Goal: Information Seeking & Learning: Understand process/instructions

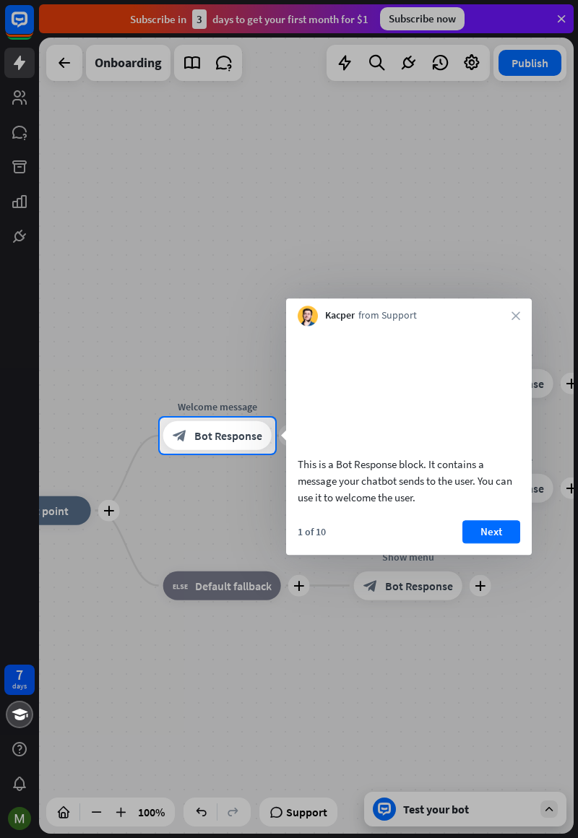
click at [498, 544] on button "Next" at bounding box center [492, 531] width 58 height 23
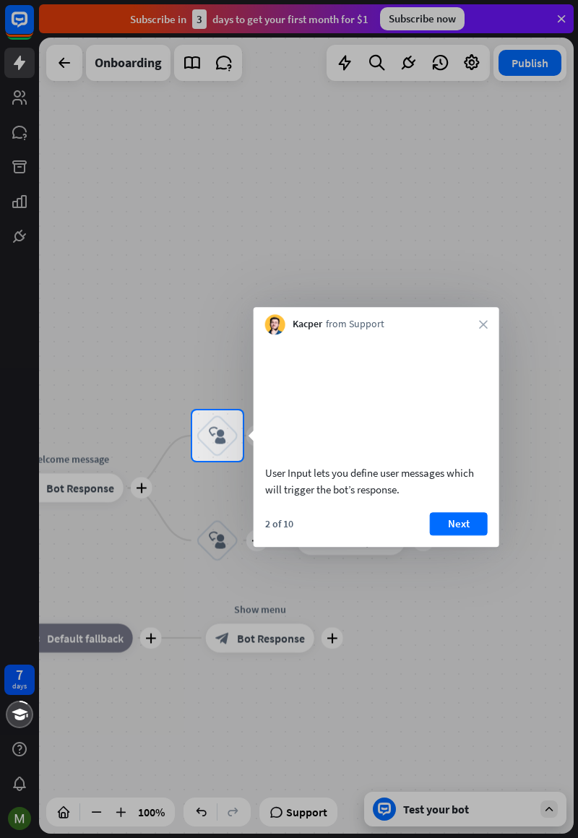
click at [460, 536] on button "Next" at bounding box center [459, 523] width 58 height 23
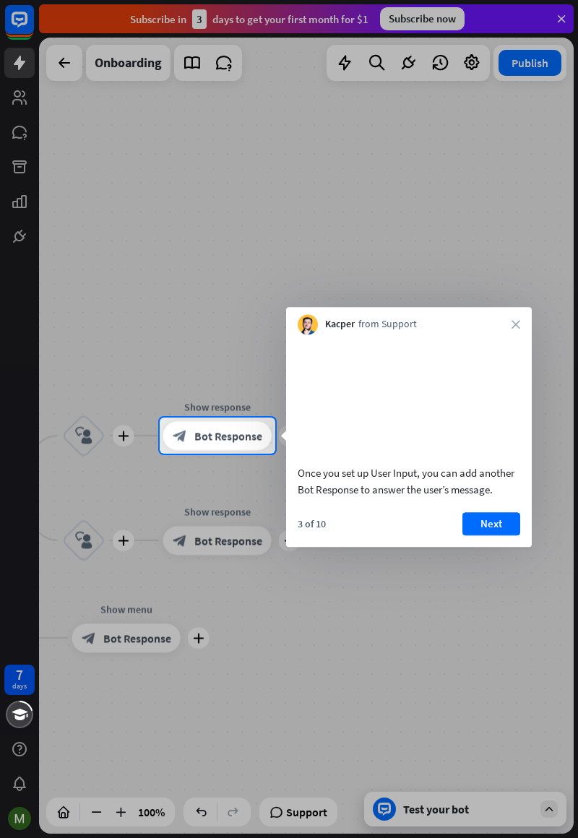
click at [470, 536] on button "Next" at bounding box center [492, 523] width 58 height 23
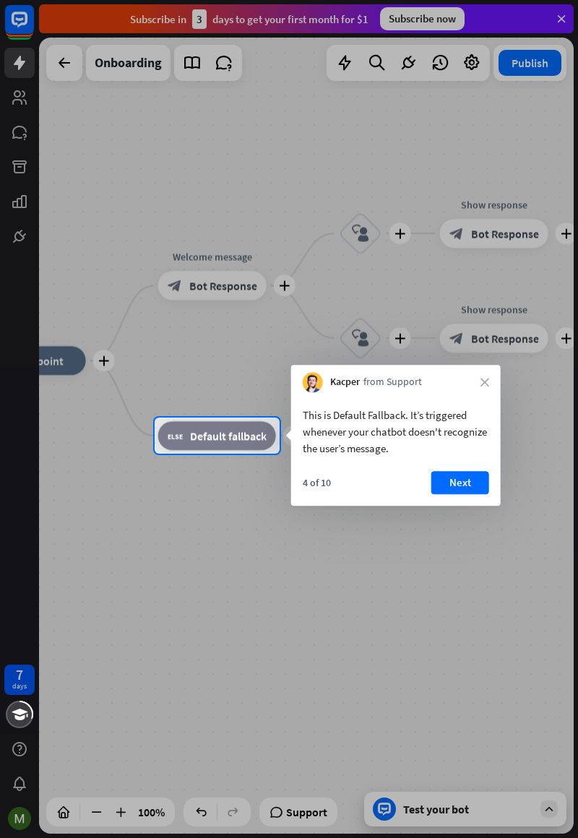
click at [495, 482] on div "4 of 10 Next" at bounding box center [396, 488] width 210 height 35
click at [477, 491] on button "Next" at bounding box center [460, 482] width 58 height 23
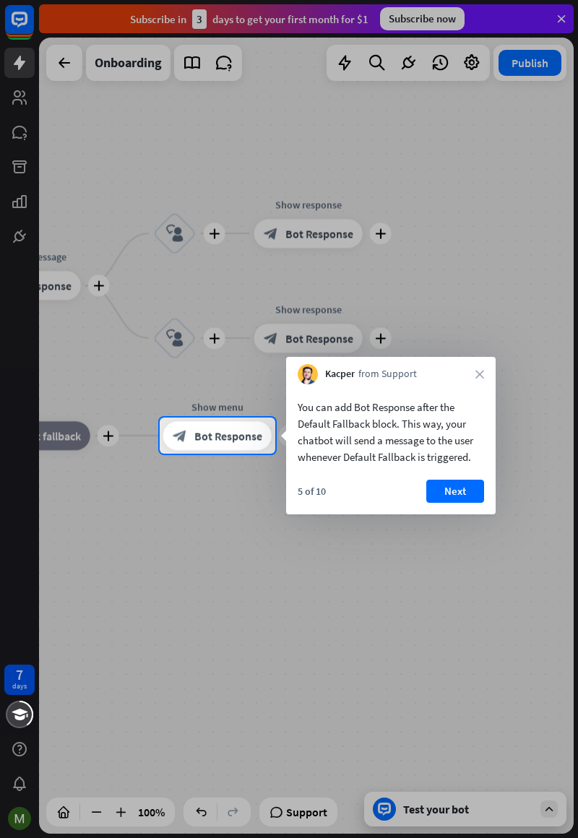
click at [461, 494] on button "Next" at bounding box center [455, 491] width 58 height 23
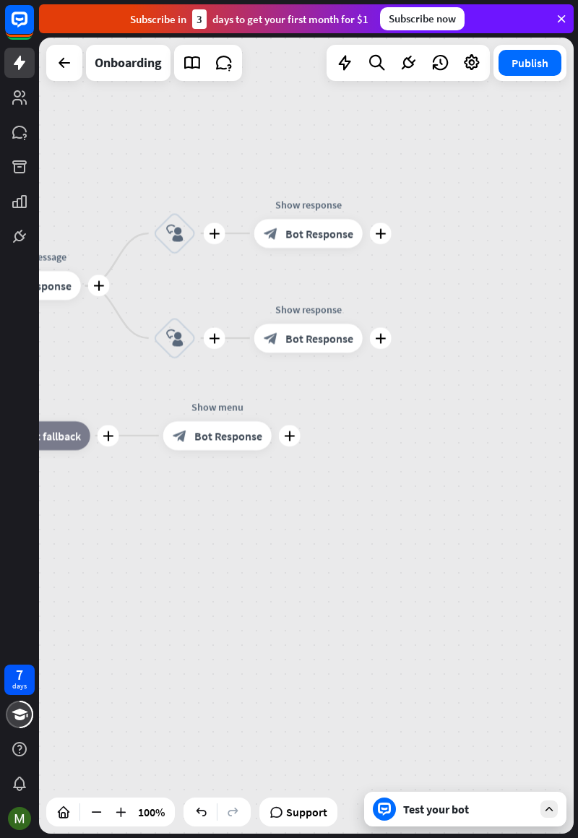
click at [470, 496] on div "plus home_2 Start point plus Welcome message block_bot_response Bot Response pl…" at bounding box center [306, 436] width 535 height 796
click at [471, 496] on div "plus home_2 Start point plus Welcome message block_bot_response Bot Response pl…" at bounding box center [306, 436] width 535 height 796
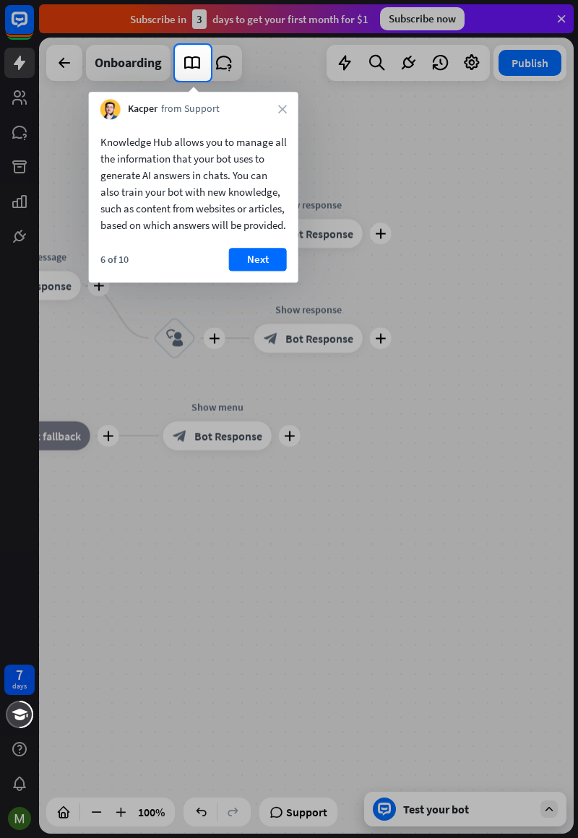
click at [254, 271] on button "Next" at bounding box center [258, 259] width 58 height 23
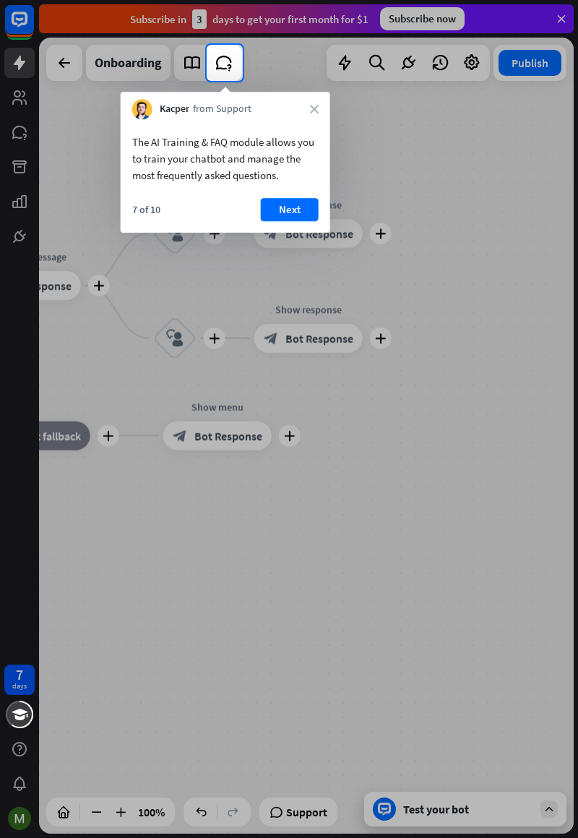
click at [289, 207] on button "Next" at bounding box center [290, 209] width 58 height 23
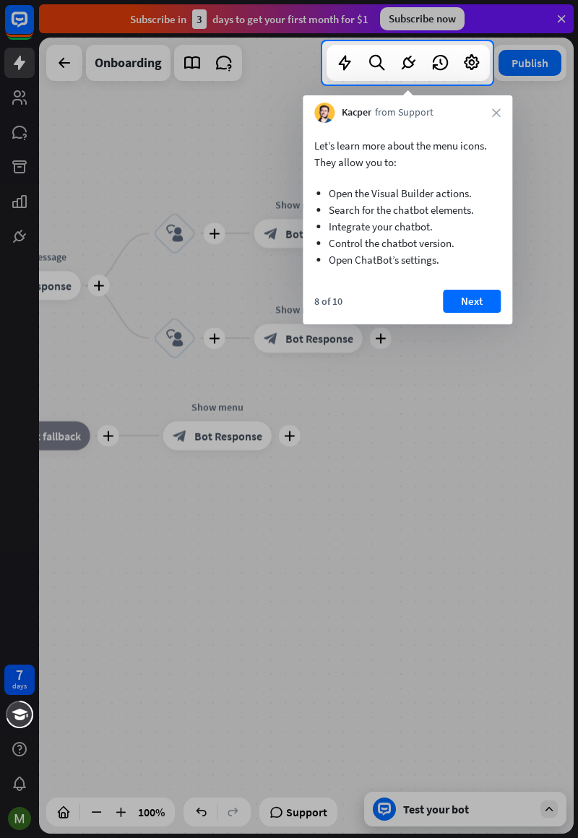
click at [486, 307] on button "Next" at bounding box center [472, 301] width 58 height 23
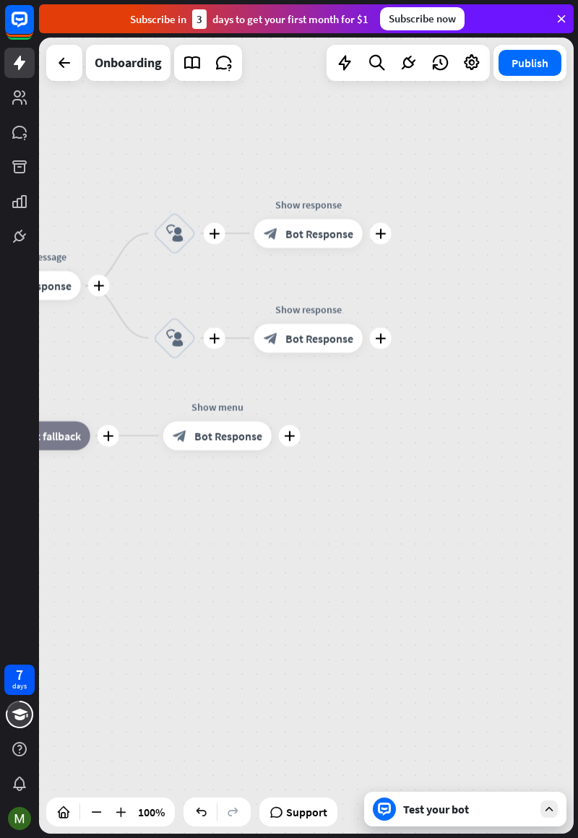
click at [479, 305] on div "plus home_2 Start point plus Welcome message block_bot_response Bot Response pl…" at bounding box center [306, 436] width 535 height 796
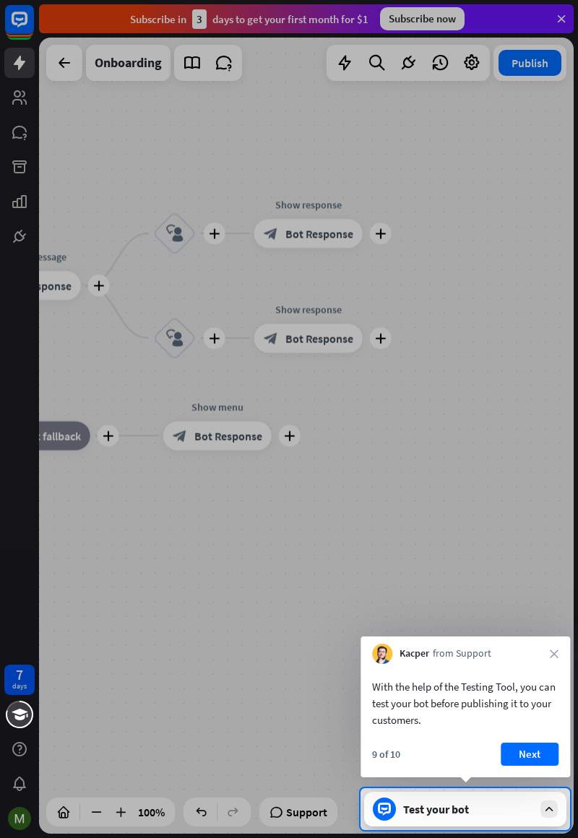
click at [538, 760] on button "Next" at bounding box center [530, 754] width 58 height 23
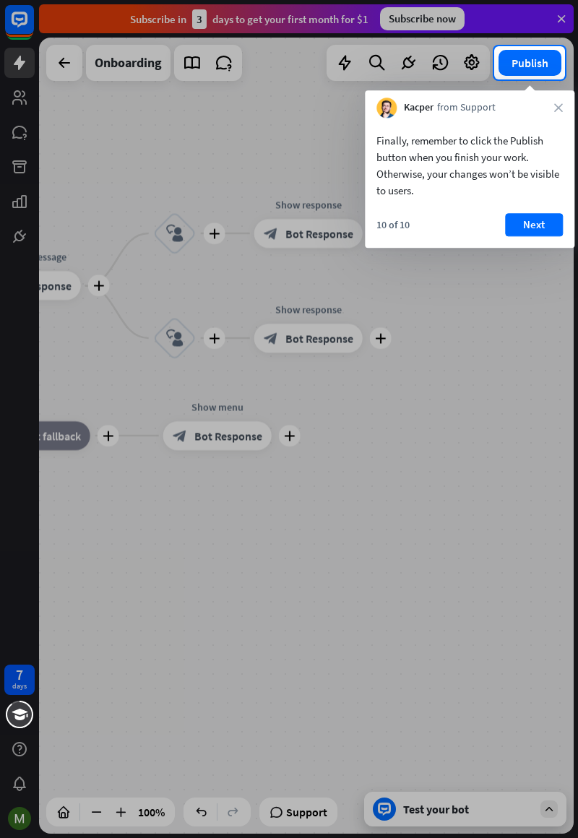
click at [445, 575] on div at bounding box center [289, 459] width 578 height 759
click at [553, 232] on button "Next" at bounding box center [534, 224] width 58 height 23
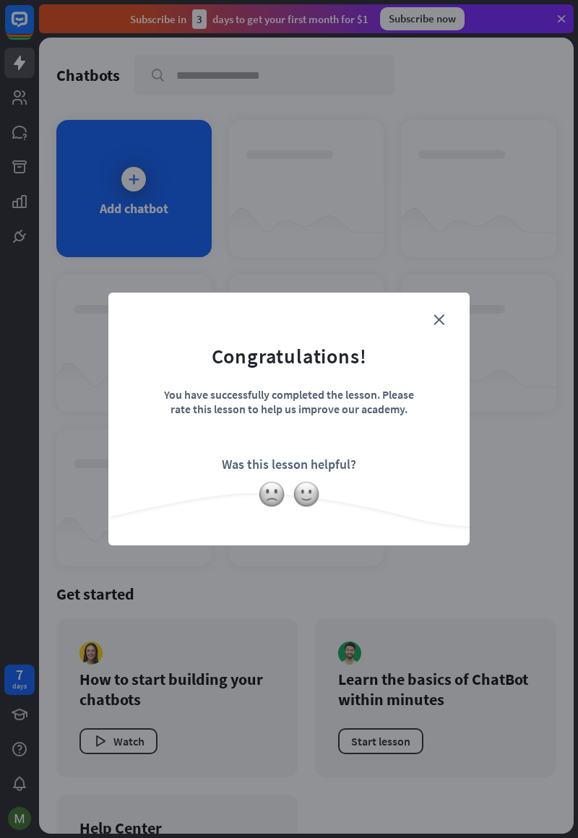
click at [415, 385] on form "Congratulations! You have successfully completed the lesson. Please rate this l…" at bounding box center [288, 397] width 325 height 173
click at [442, 319] on icon "close" at bounding box center [439, 319] width 11 height 11
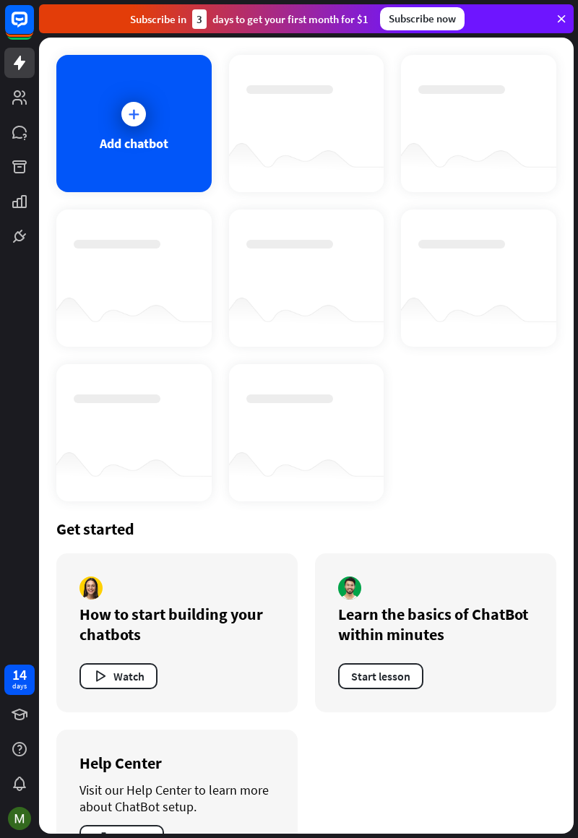
scroll to position [123, 0]
